Goal: Transaction & Acquisition: Purchase product/service

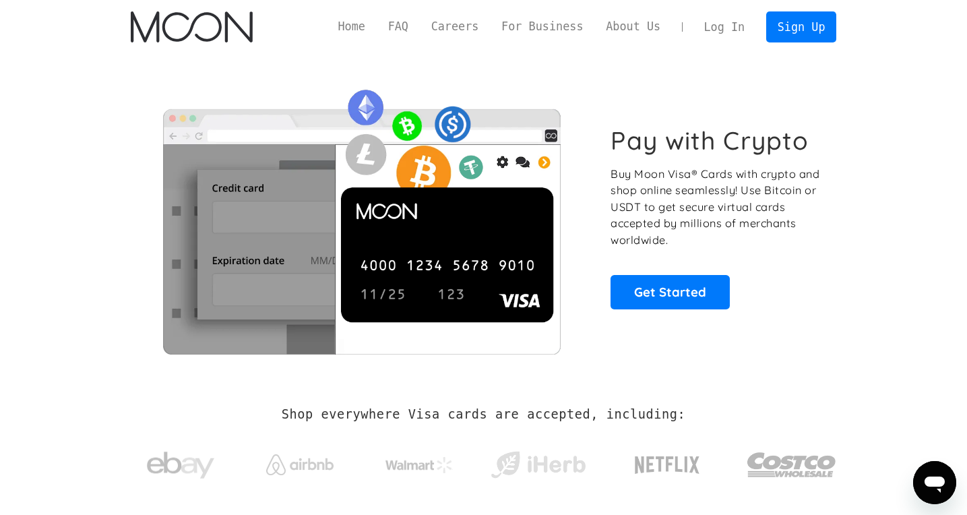
click at [740, 26] on link "Log In" at bounding box center [724, 27] width 63 height 30
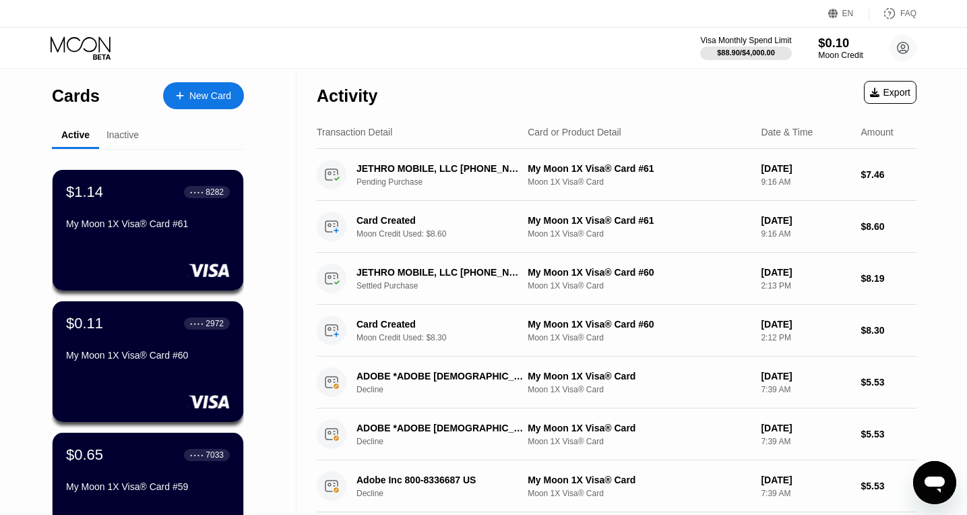
click at [831, 48] on div "$0.10" at bounding box center [840, 43] width 45 height 14
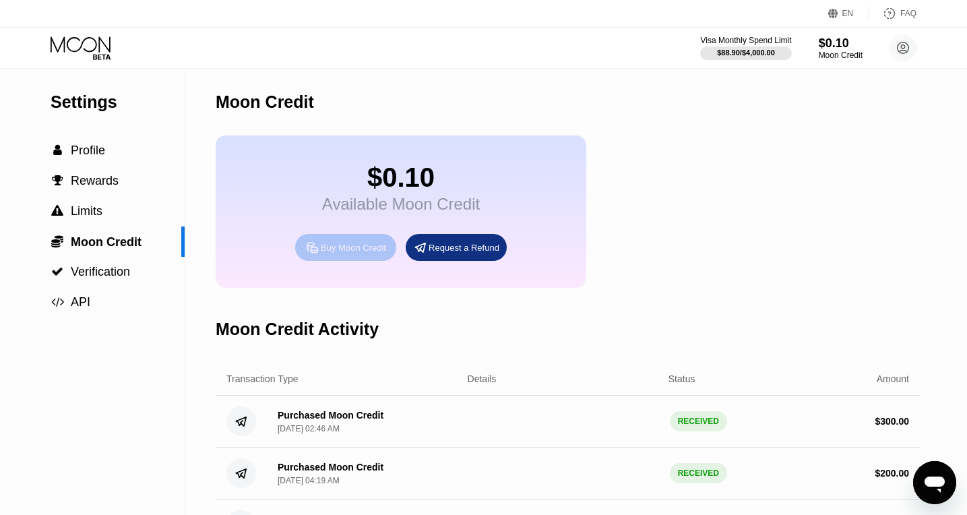
click at [367, 246] on div "Buy Moon Credit" at bounding box center [353, 247] width 65 height 11
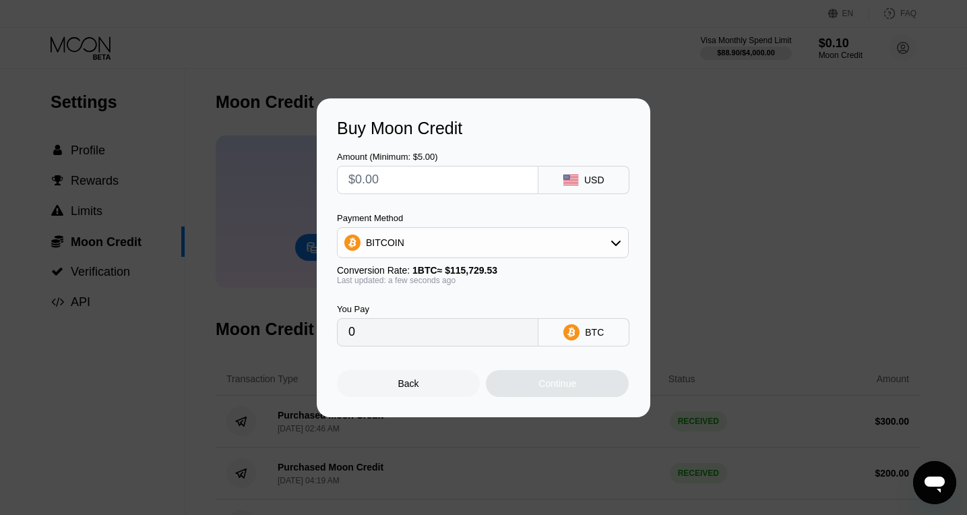
click at [429, 191] on input "text" at bounding box center [437, 179] width 179 height 27
click at [436, 250] on div "BITCOIN" at bounding box center [483, 242] width 290 height 27
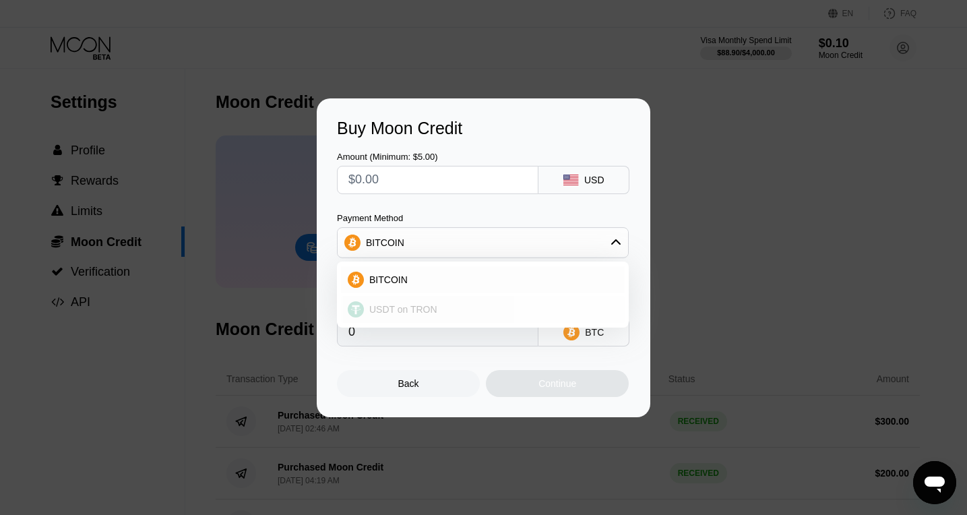
click at [412, 305] on span "USDT on TRON" at bounding box center [403, 309] width 68 height 11
type input "0.00"
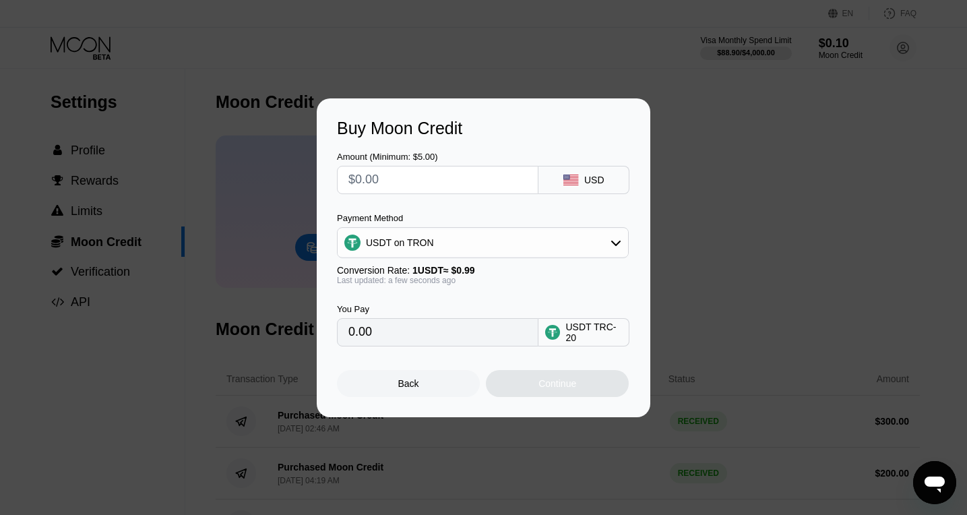
click at [381, 181] on input "text" at bounding box center [437, 179] width 179 height 27
type input "$2"
type input "2.02"
type input "$20"
type input "20.20"
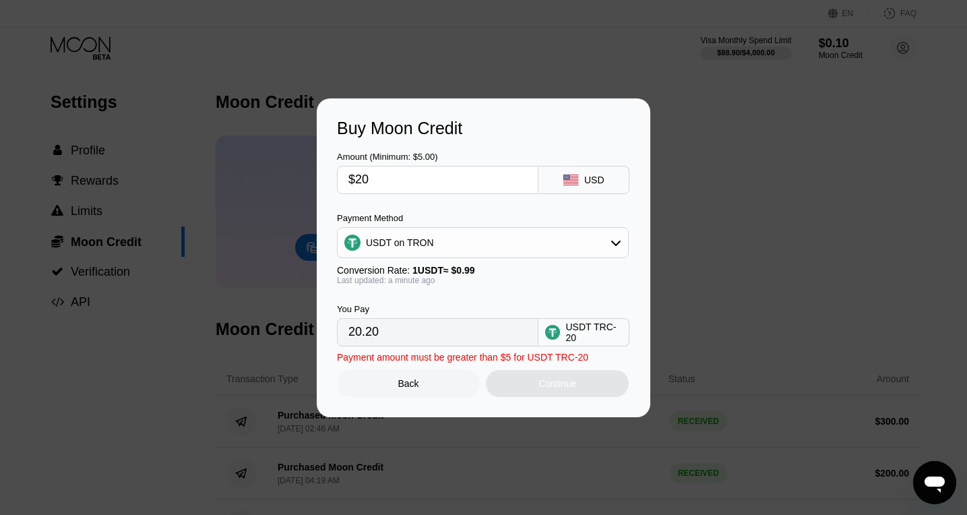
type input "$200"
type input "202.02"
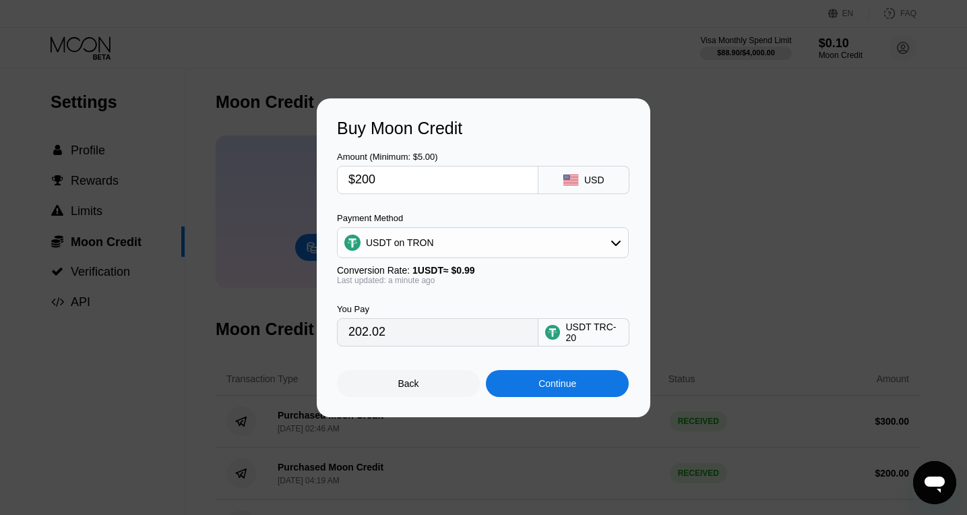
drag, startPoint x: 364, startPoint y: 172, endPoint x: 428, endPoint y: 186, distance: 65.6
click at [428, 186] on input "$200" at bounding box center [437, 179] width 179 height 27
type input "$25"
type input "25.25"
type input "$250"
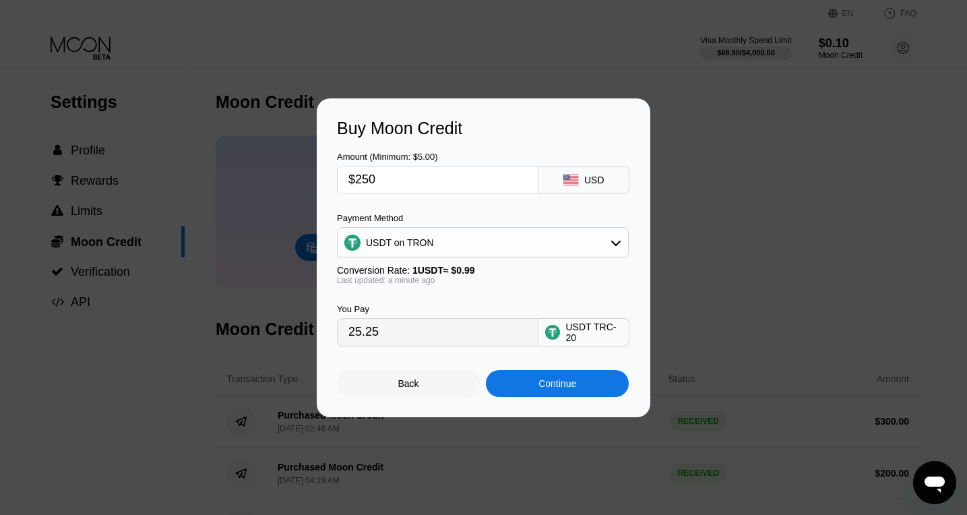
type input "252.53"
type input "$250"
click at [544, 384] on div "Continue" at bounding box center [557, 383] width 38 height 11
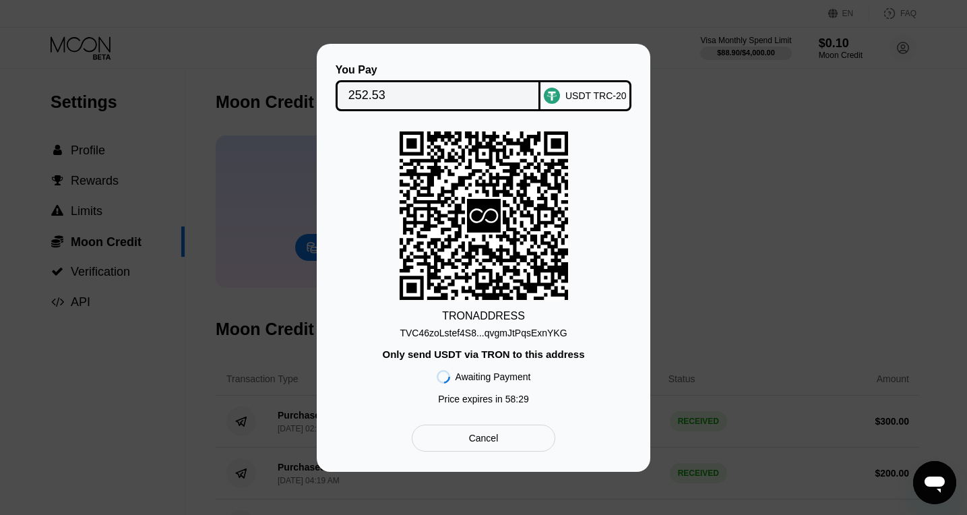
click at [460, 434] on div "Cancel" at bounding box center [484, 438] width 144 height 27
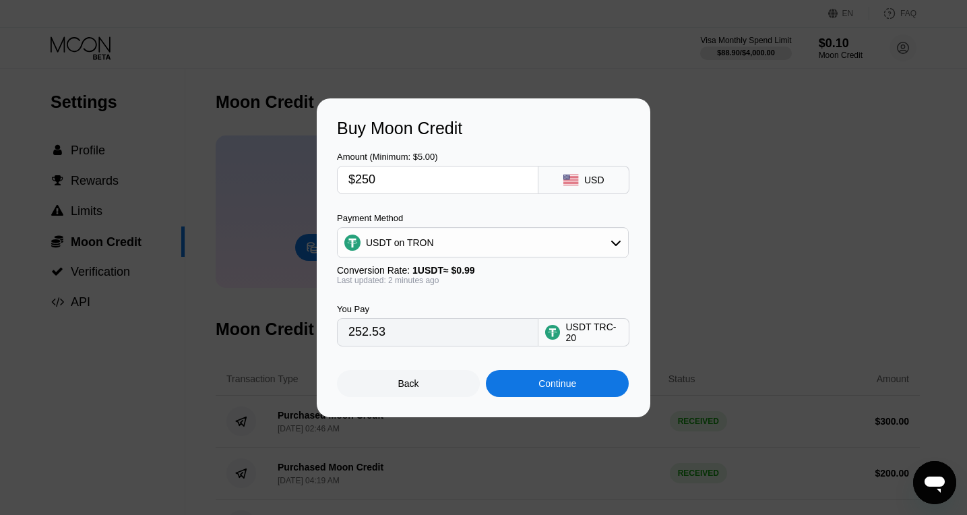
click at [403, 180] on input "$250" at bounding box center [437, 179] width 179 height 27
type input "$1"
type input "1.01"
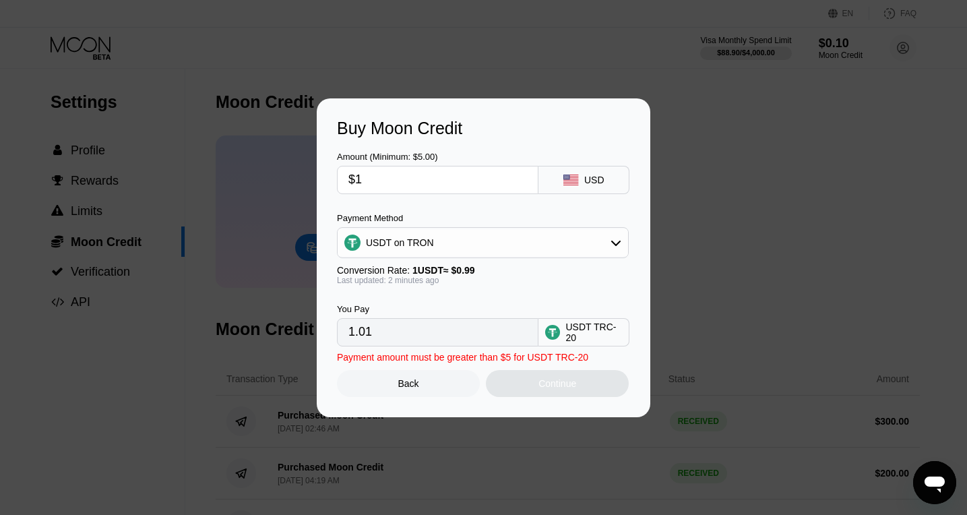
type input "$15"
type input "15.15"
type input "$150"
type input "151.52"
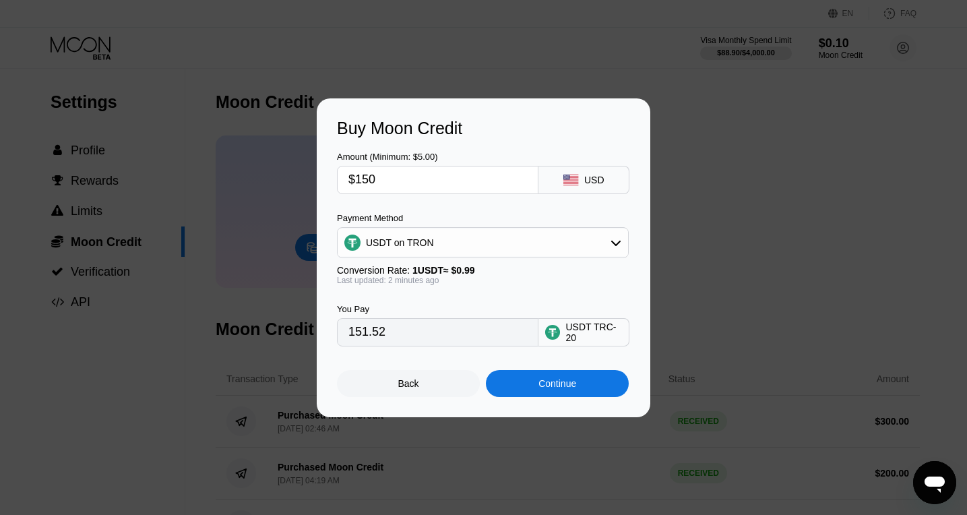
type input "$15"
type input "15.15"
type input "$1"
type input "1.01"
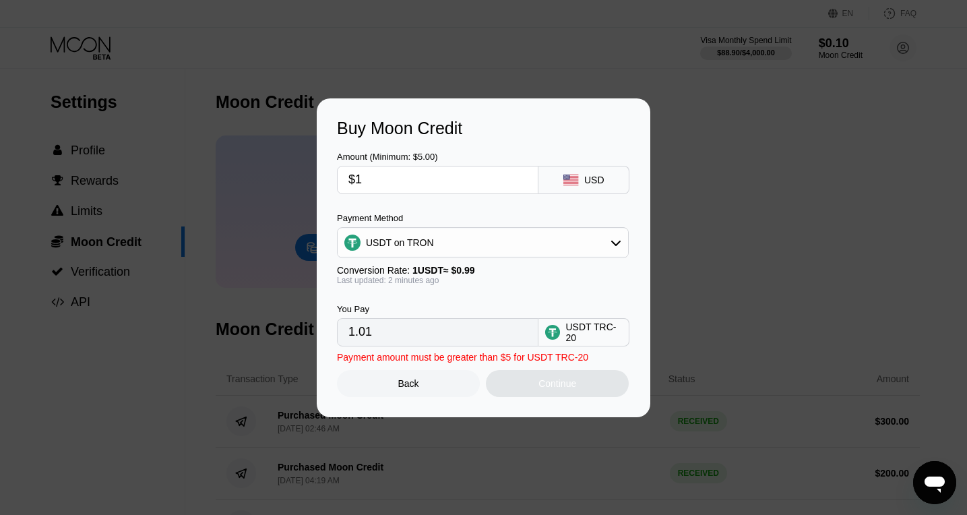
type input "$14"
type input "14.14"
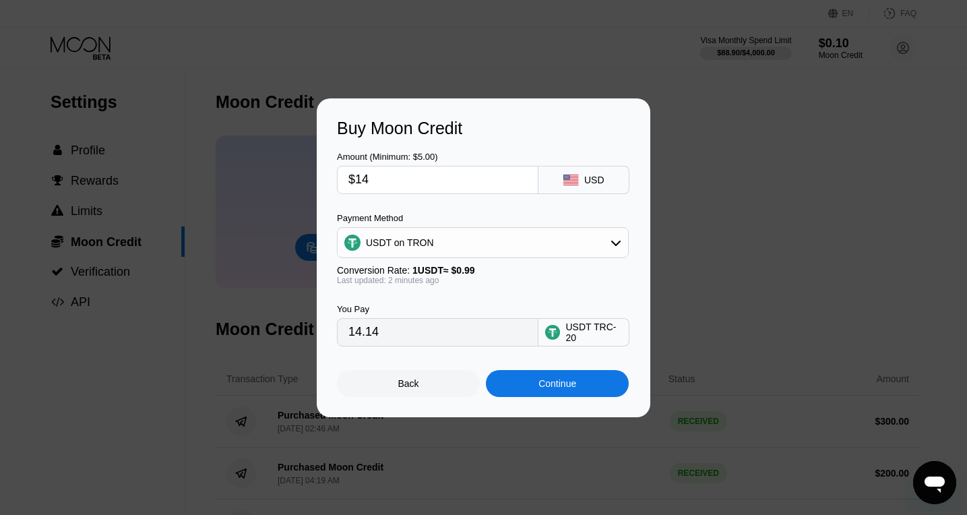
type input "$140"
type input "141.41"
type input "$140"
click at [528, 393] on div "Continue" at bounding box center [557, 383] width 143 height 27
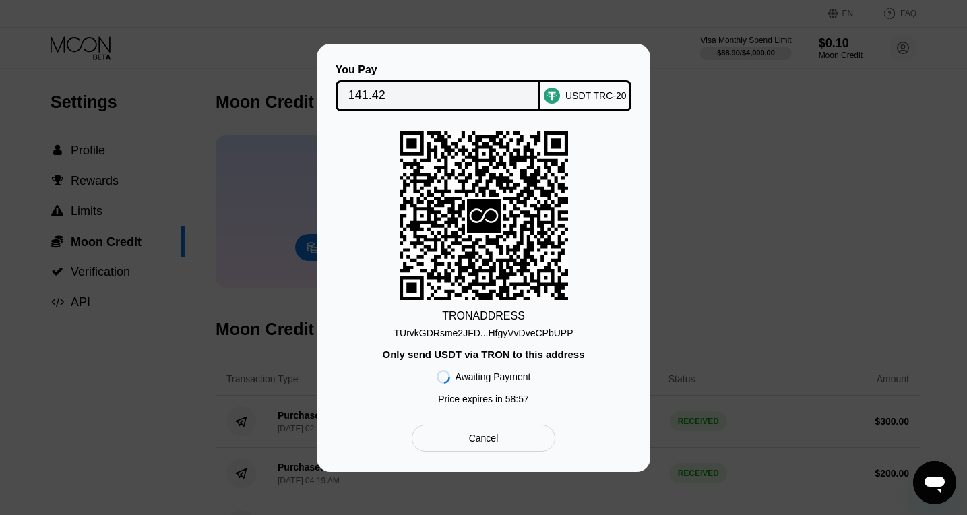
click at [465, 337] on div "TUrvkGDRsme2JFD...HfgyVvDveCPbUPP" at bounding box center [483, 332] width 179 height 11
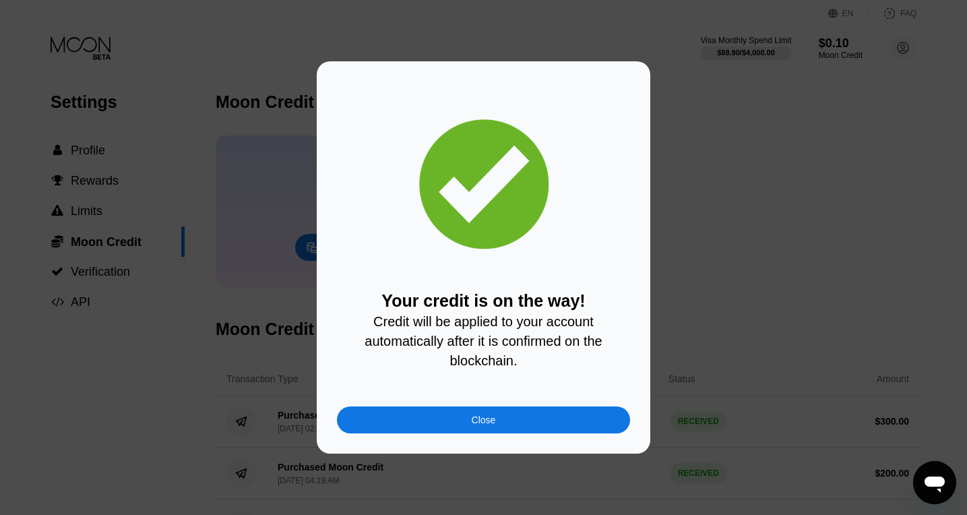
click at [474, 425] on div "Close" at bounding box center [484, 419] width 24 height 11
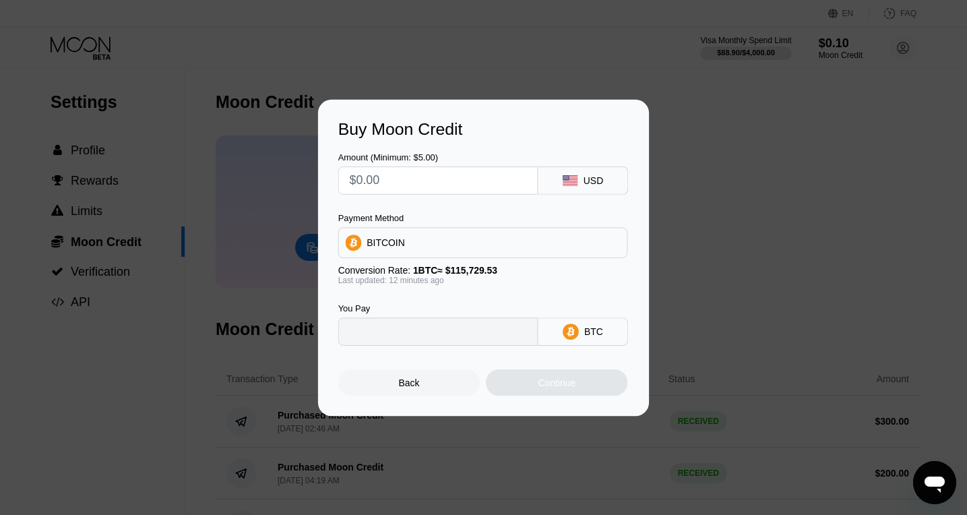
type input "0"
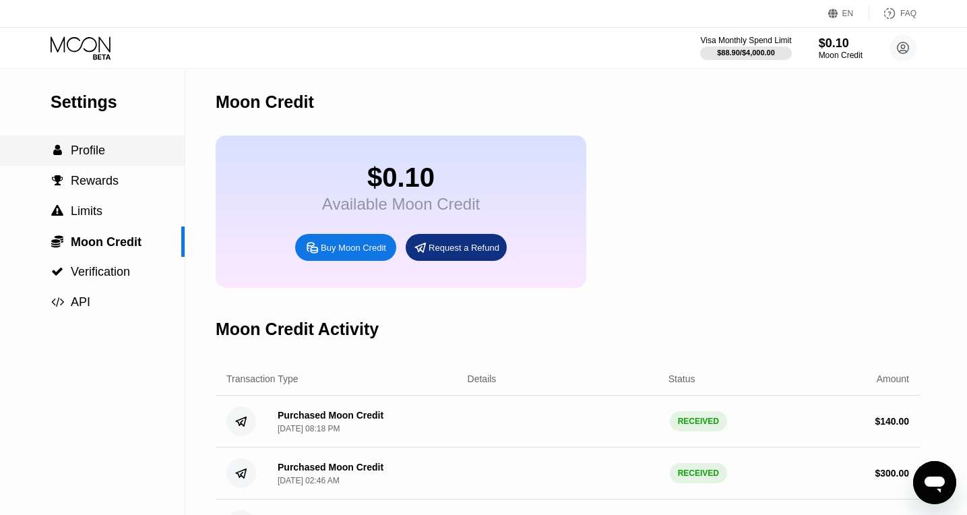
click at [110, 156] on div " Profile" at bounding box center [92, 151] width 185 height 14
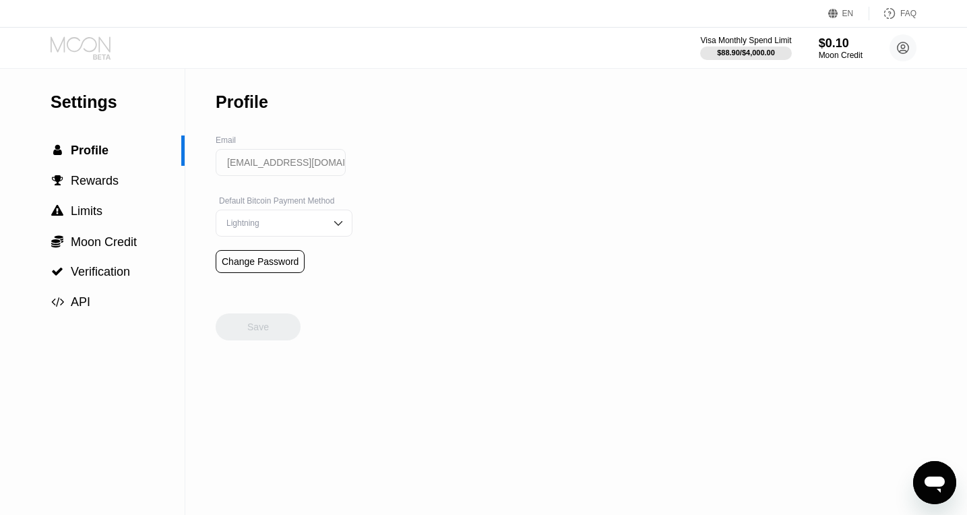
click at [107, 49] on icon at bounding box center [82, 48] width 63 height 24
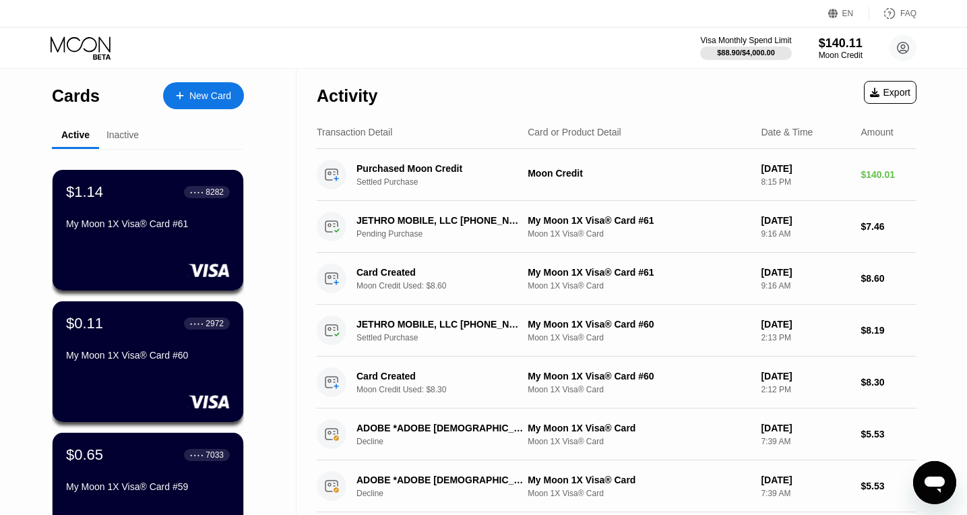
click at [204, 97] on div "New Card" at bounding box center [210, 95] width 42 height 11
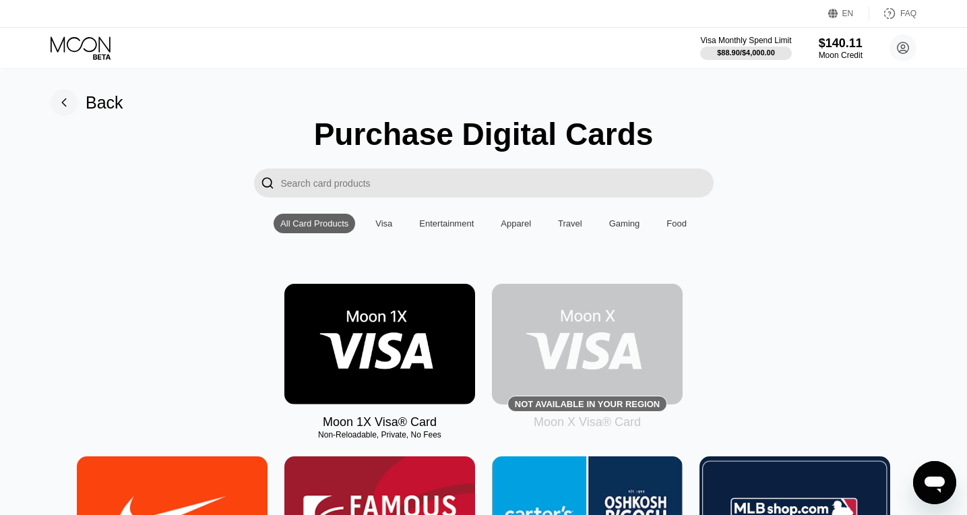
click at [378, 328] on img at bounding box center [379, 344] width 191 height 121
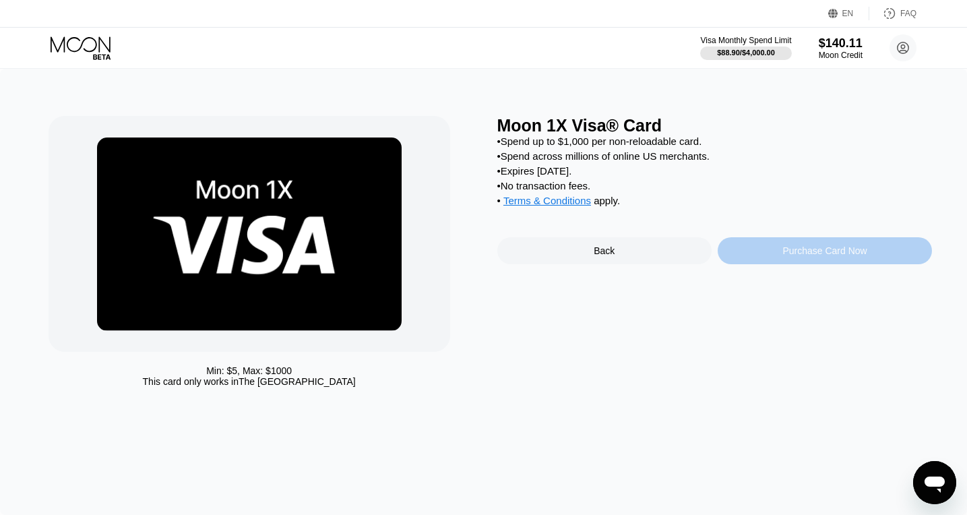
click at [775, 258] on div "Purchase Card Now" at bounding box center [825, 250] width 214 height 27
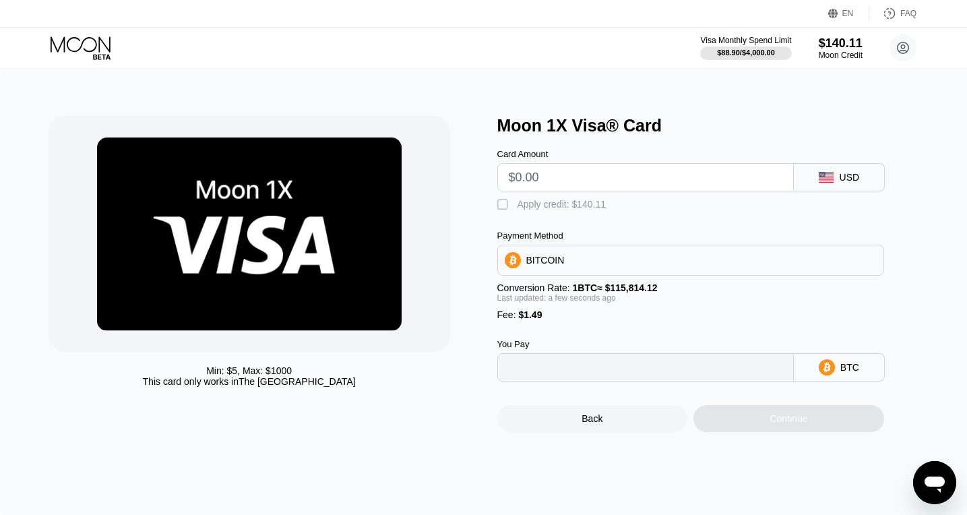
type input "0"
click at [569, 191] on input "text" at bounding box center [646, 177] width 274 height 27
type input "$1"
type input "0.00002150"
type input "$11"
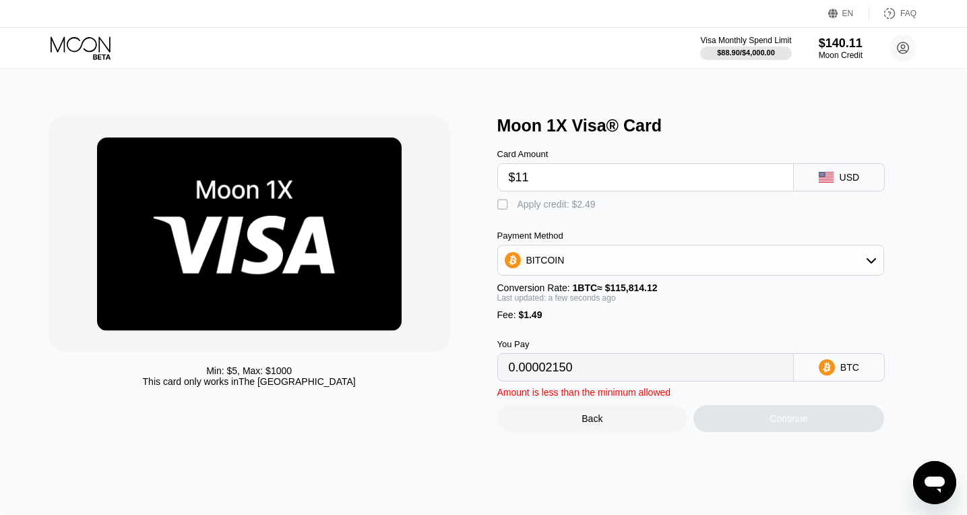
type input "0.00010785"
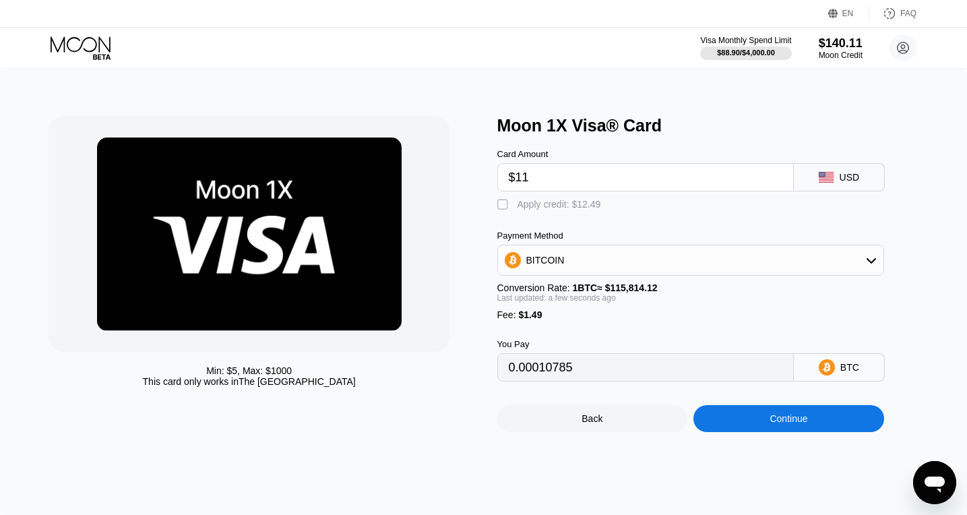
type input "$11"
click at [521, 210] on div "Apply credit: $12.49" at bounding box center [560, 204] width 84 height 11
type input "0"
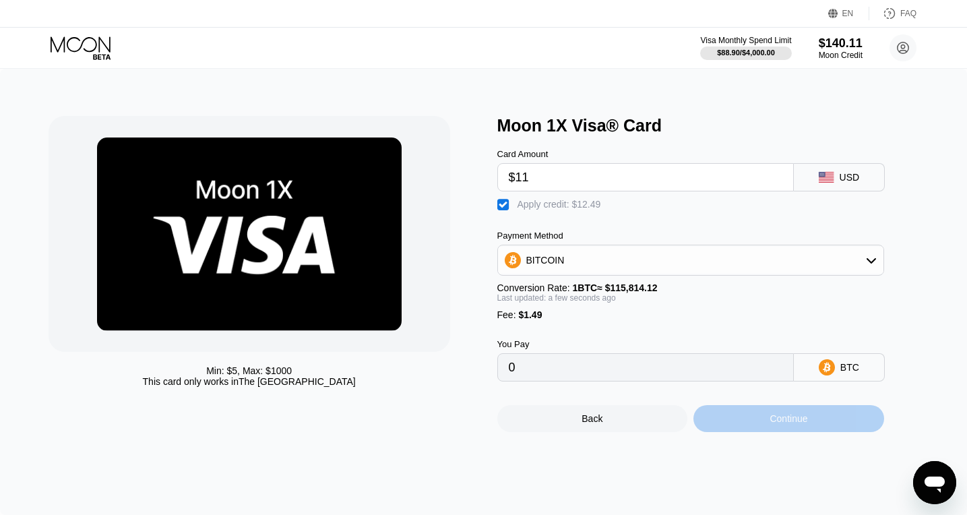
click at [763, 430] on div "Continue" at bounding box center [788, 418] width 191 height 27
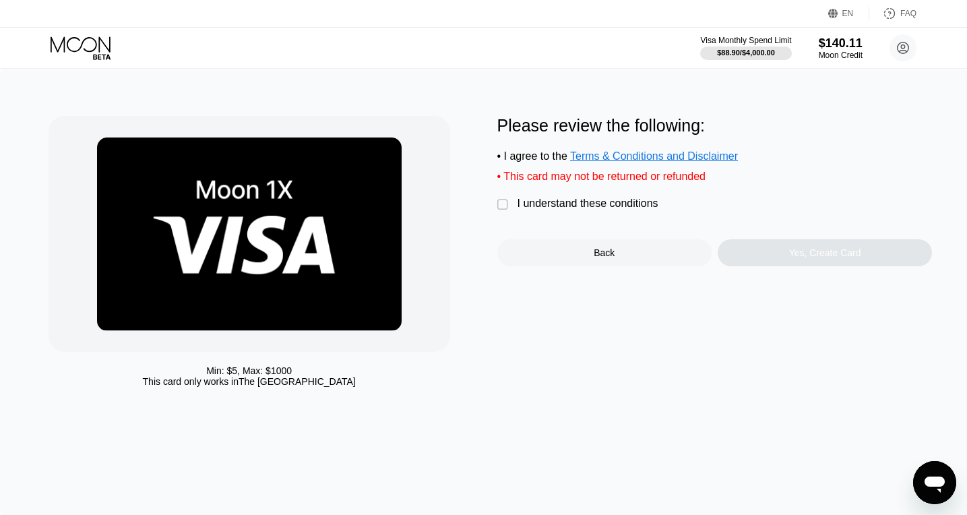
click at [553, 215] on div "Please review the following: • I agree to the Terms & Conditions and Disclaimer…" at bounding box center [714, 191] width 435 height 150
click at [544, 205] on div "I understand these conditions" at bounding box center [588, 203] width 141 height 12
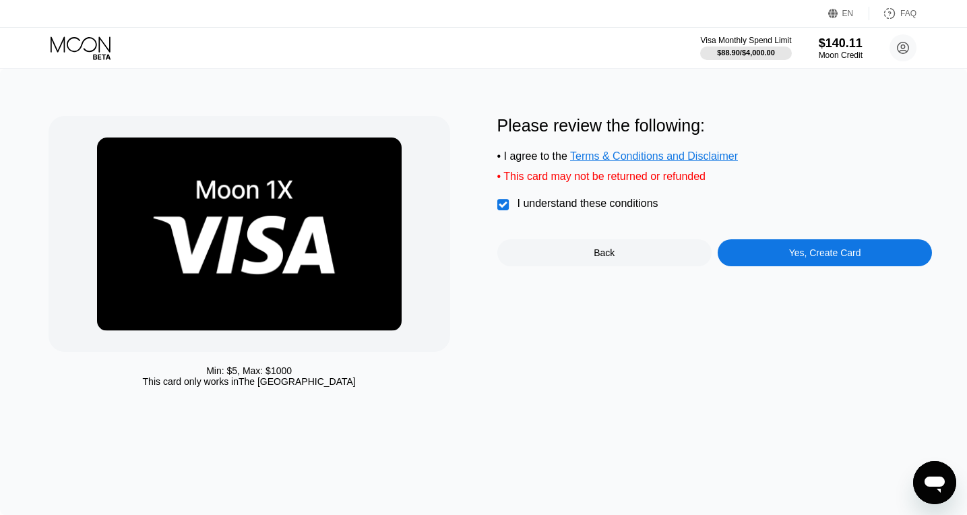
click at [776, 253] on div "Yes, Create Card" at bounding box center [825, 252] width 214 height 27
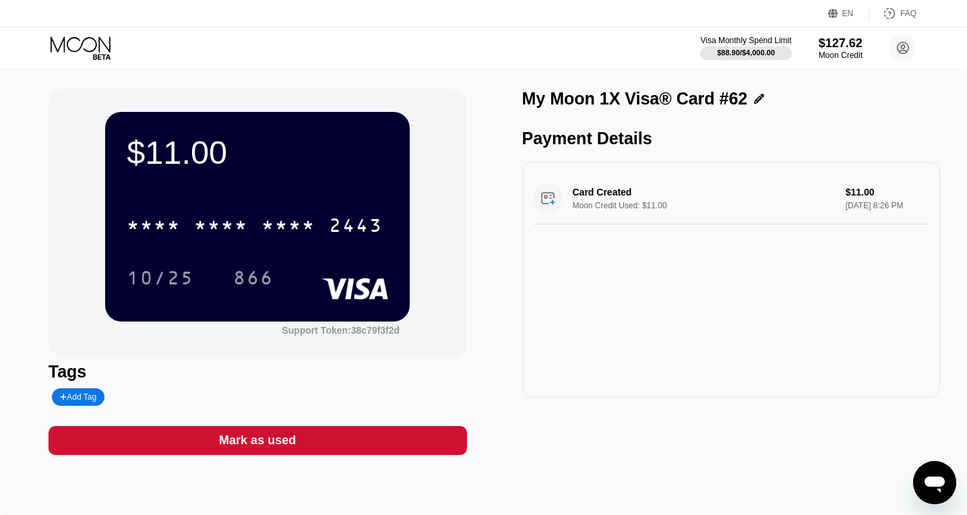
click at [240, 246] on div "* * * * * * * * * * * * 2443 10/25 866" at bounding box center [257, 238] width 261 height 80
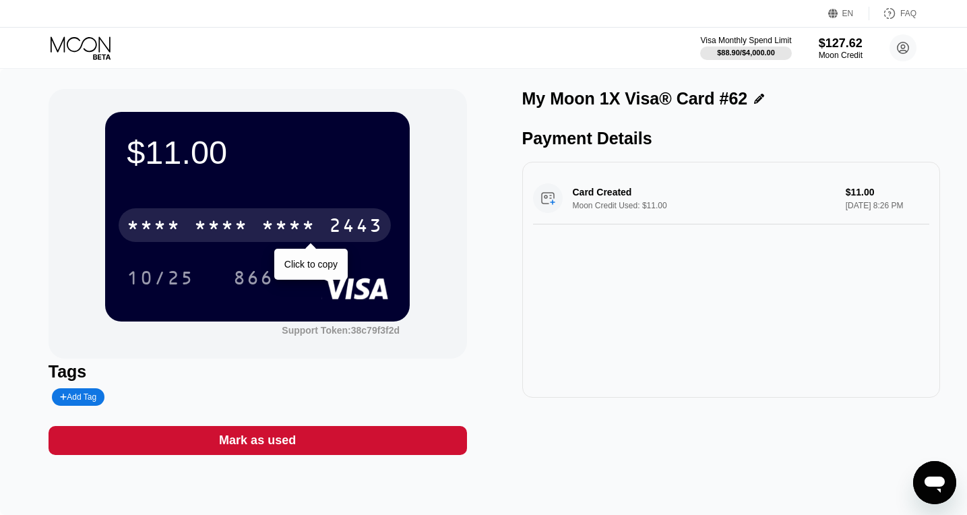
click at [228, 230] on div "* * * *" at bounding box center [221, 227] width 54 height 22
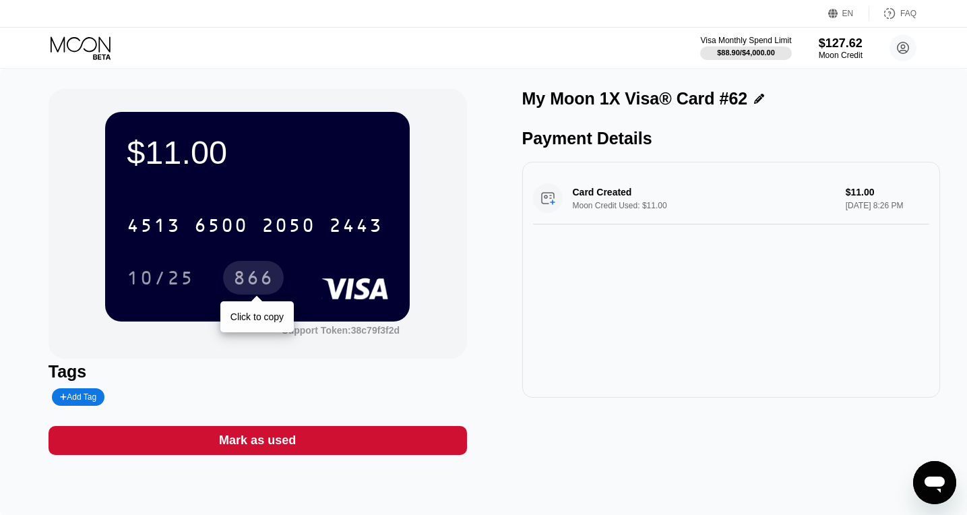
click at [245, 274] on div "866" at bounding box center [253, 280] width 40 height 22
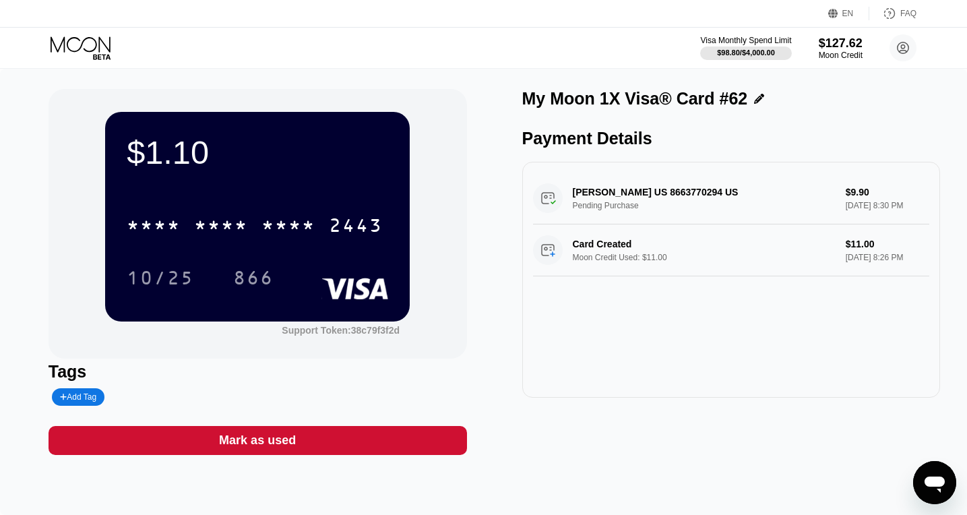
click at [65, 42] on icon at bounding box center [81, 43] width 60 height 15
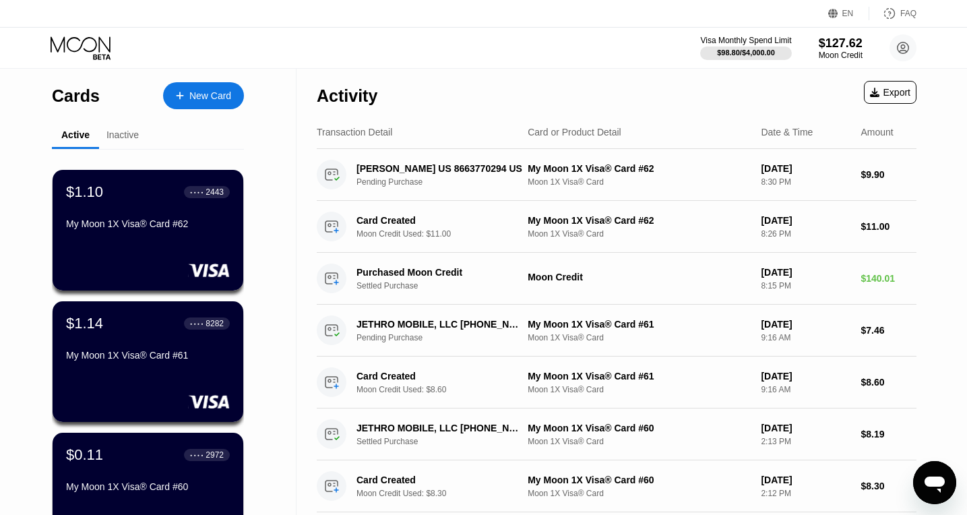
click at [206, 86] on div "New Card" at bounding box center [203, 95] width 81 height 27
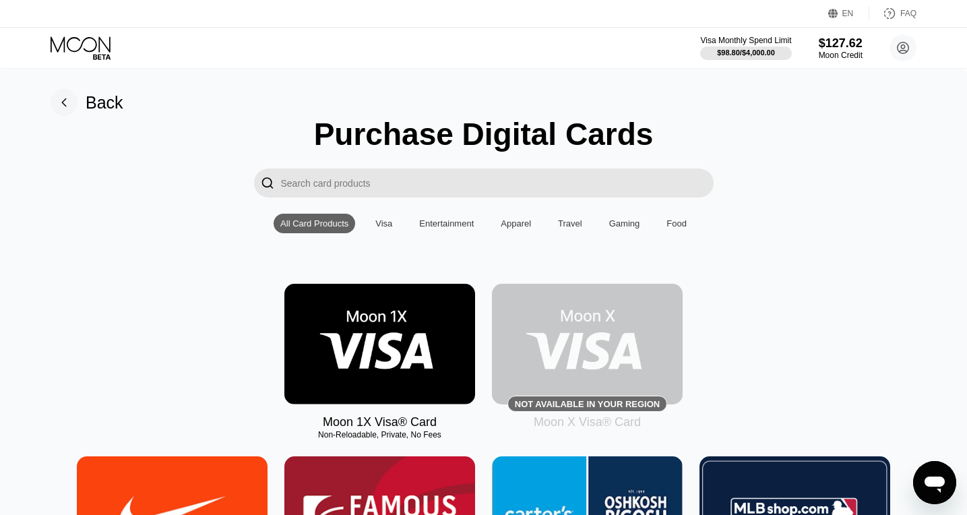
click at [346, 350] on img at bounding box center [379, 344] width 191 height 121
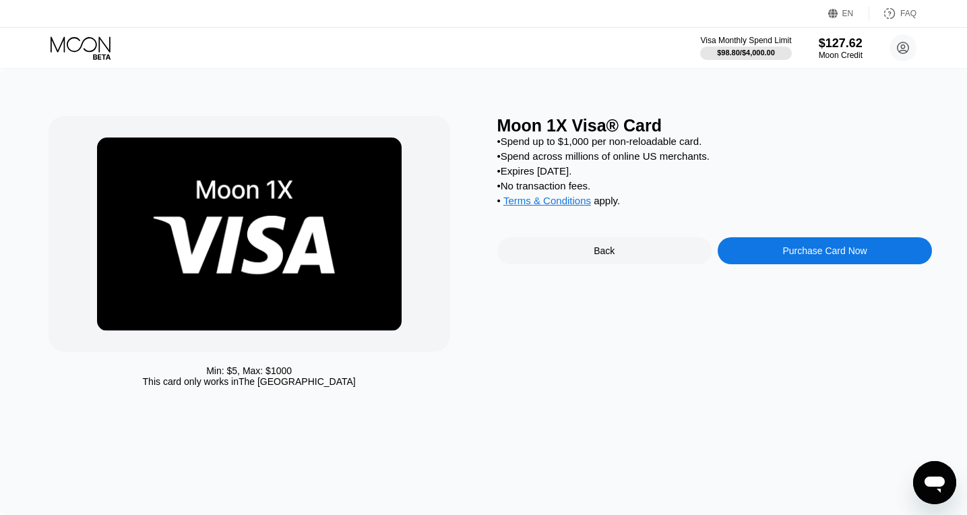
click at [769, 245] on div "Purchase Card Now" at bounding box center [825, 250] width 214 height 27
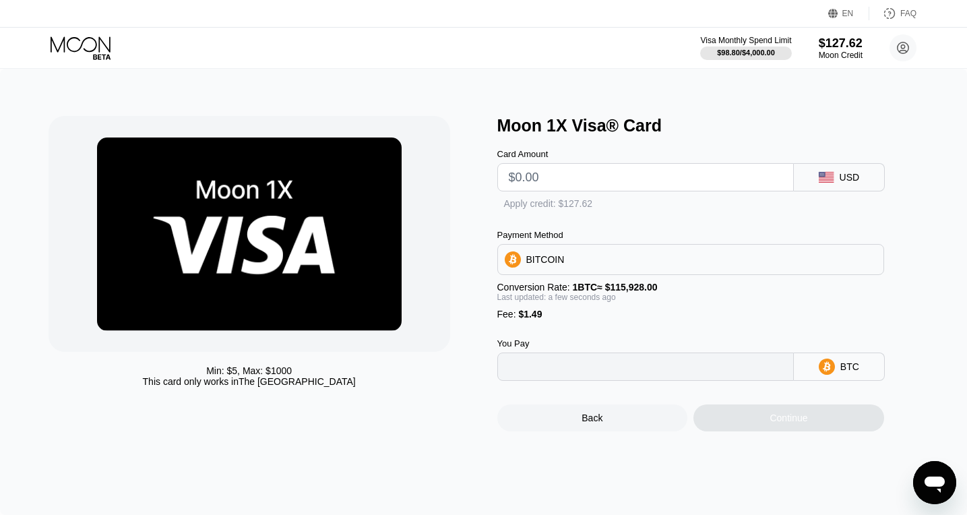
type input "0"
click at [592, 186] on input "text" at bounding box center [646, 177] width 274 height 27
type input "$10"
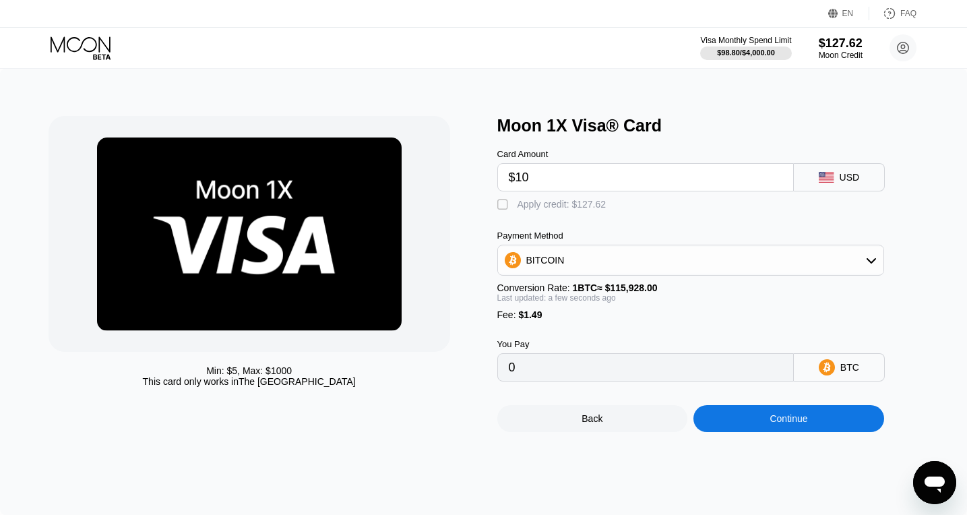
type input "0.00009912"
type input "$11"
type input "0.00010774"
type input "$11"
click at [516, 218] on div "Card Amount $11 USD  Apply credit: $12.49 Payment Method BITCOIN Conversion Ra…" at bounding box center [712, 258] width 431 height 246
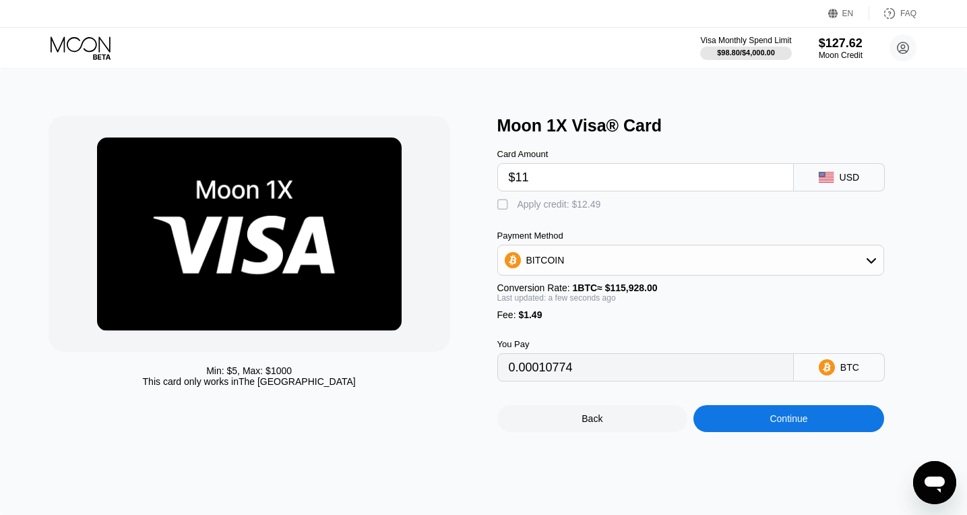
click at [507, 210] on div "" at bounding box center [503, 204] width 13 height 13
type input "0"
click at [785, 414] on div "Continue" at bounding box center [788, 418] width 191 height 27
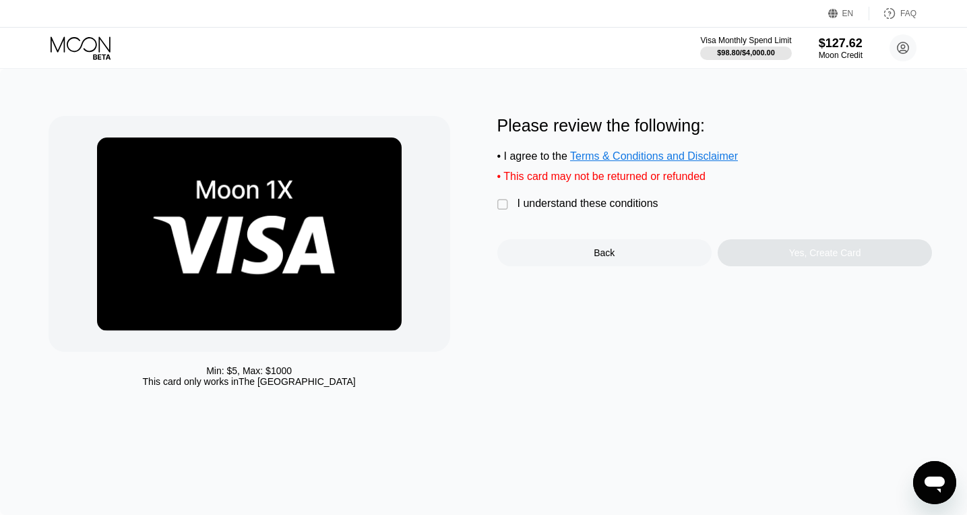
click at [590, 205] on div "I understand these conditions" at bounding box center [588, 203] width 141 height 12
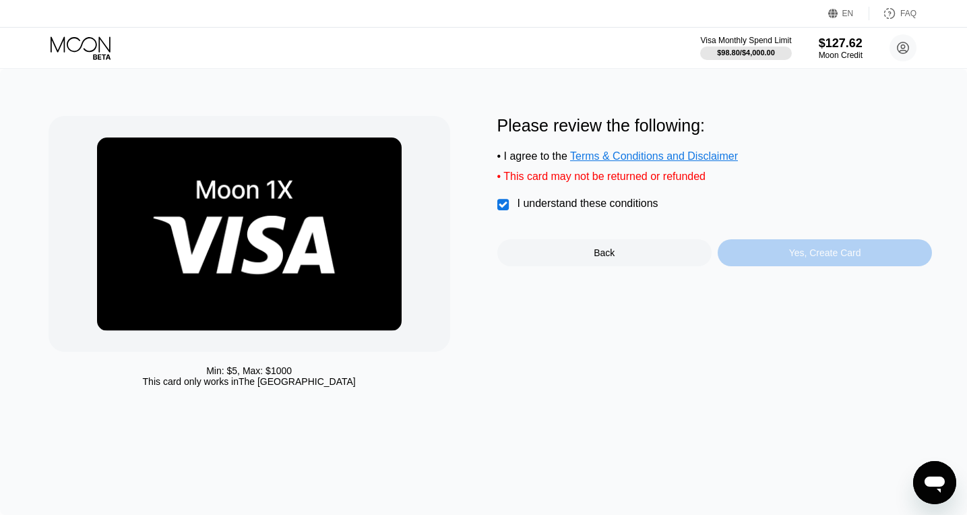
click at [773, 253] on div "Yes, Create Card" at bounding box center [825, 252] width 214 height 27
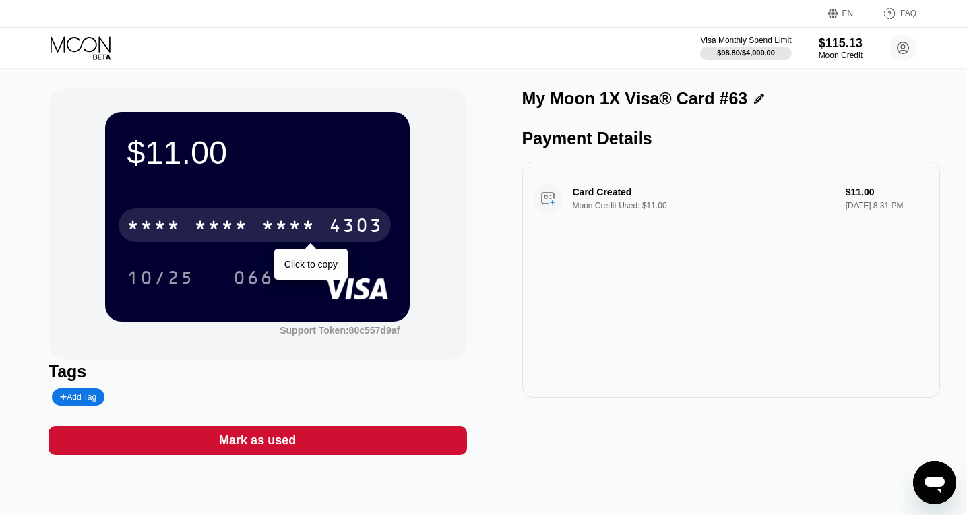
click at [310, 232] on div "* * * *" at bounding box center [288, 227] width 54 height 22
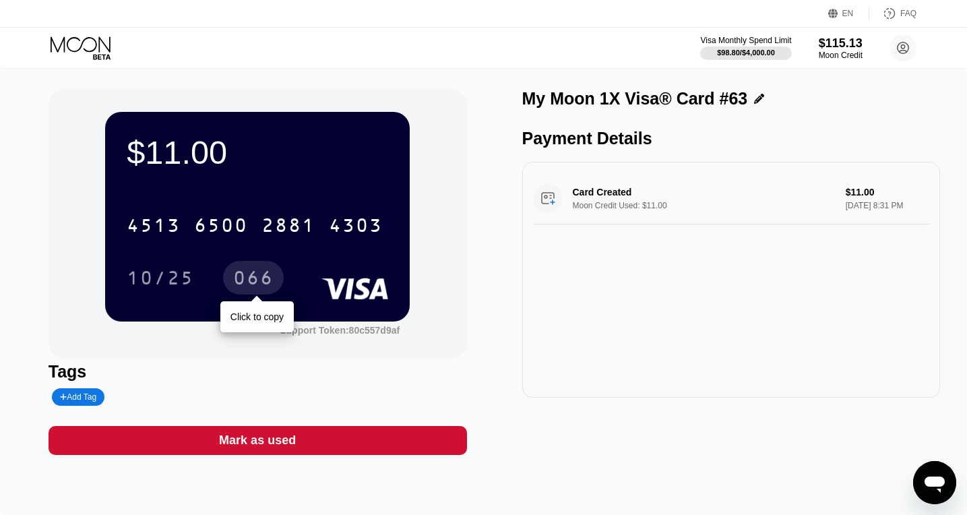
click at [244, 279] on div "066" at bounding box center [253, 280] width 40 height 22
